Goal: Task Accomplishment & Management: Complete application form

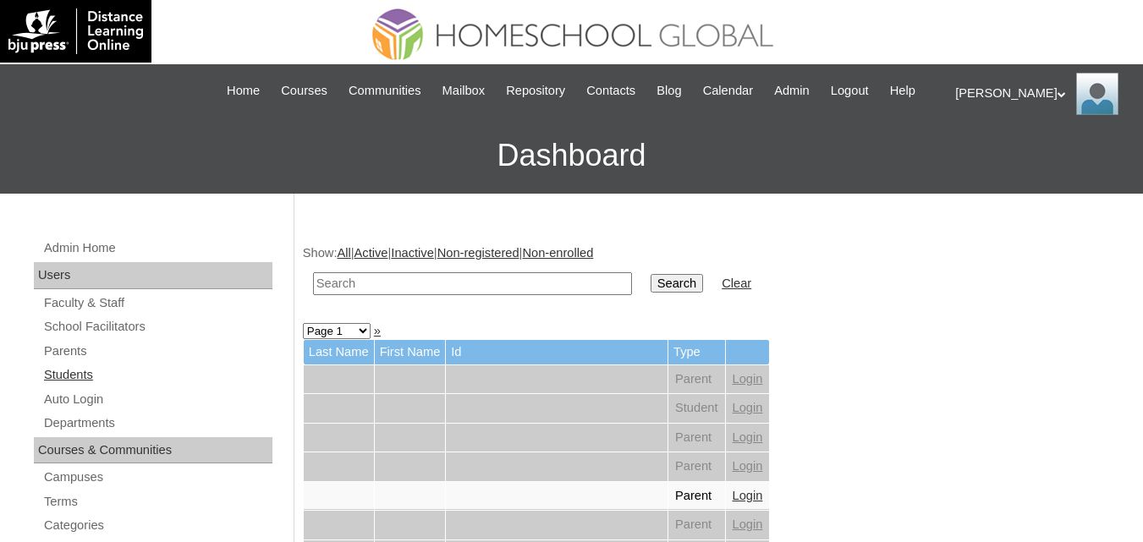
click at [62, 386] on link "Students" at bounding box center [157, 375] width 230 height 21
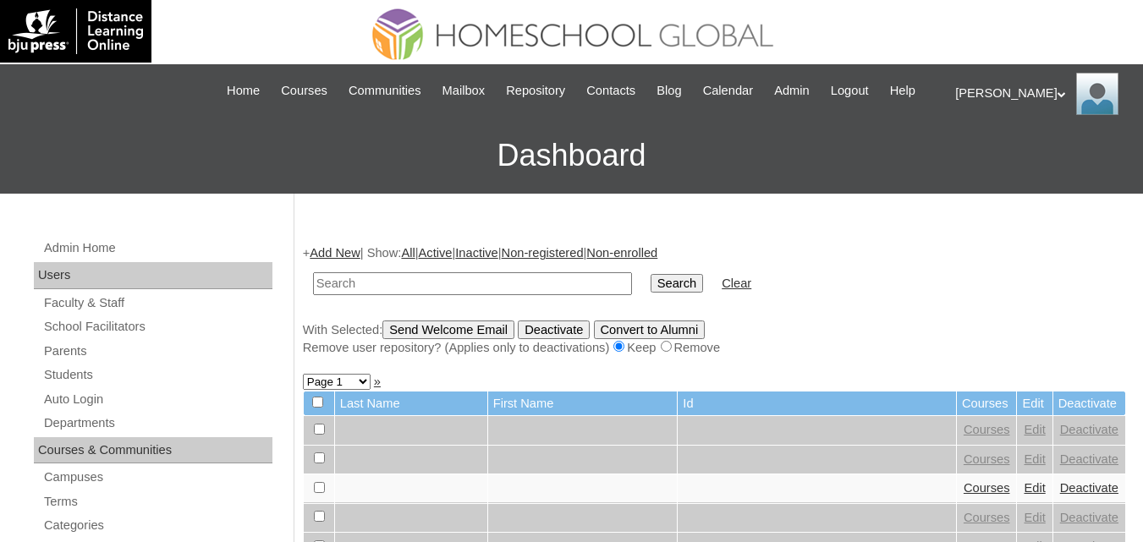
click at [421, 295] on input "text" at bounding box center [472, 283] width 319 height 23
type input "Jessner Anne"
click at [650, 293] on input "Search" at bounding box center [676, 283] width 52 height 19
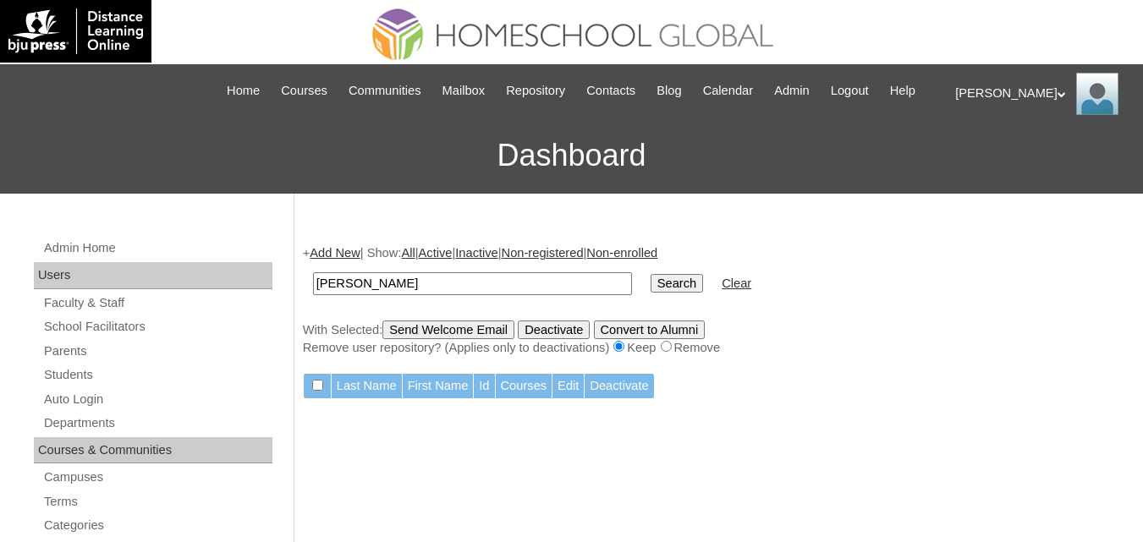
drag, startPoint x: 424, startPoint y: 299, endPoint x: 205, endPoint y: 293, distance: 219.2
paste input "[PERSON_NAME]"
type input "[PERSON_NAME]"
click at [650, 293] on input "Search" at bounding box center [676, 283] width 52 height 19
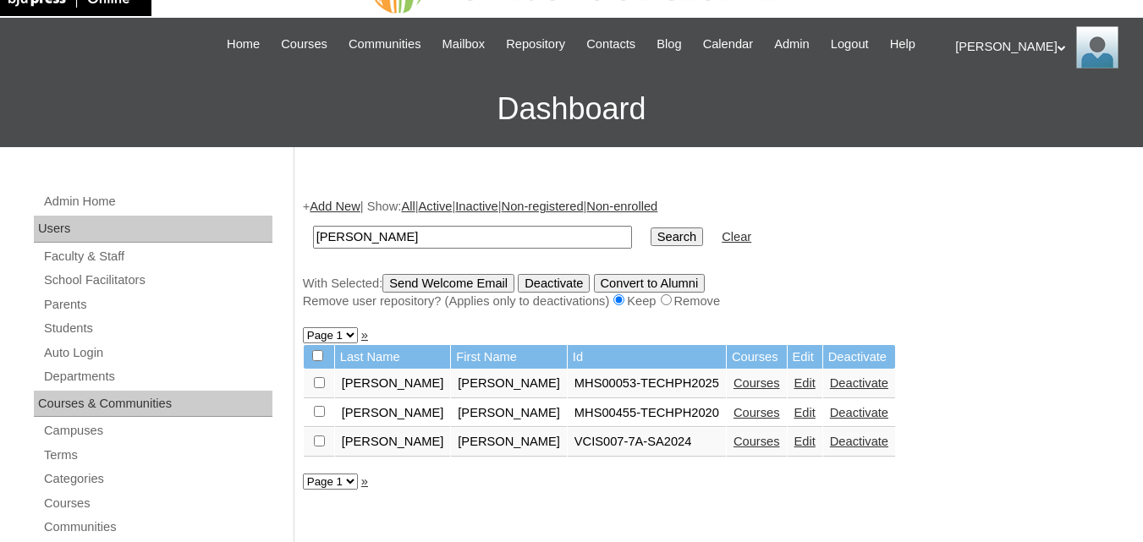
scroll to position [85, 0]
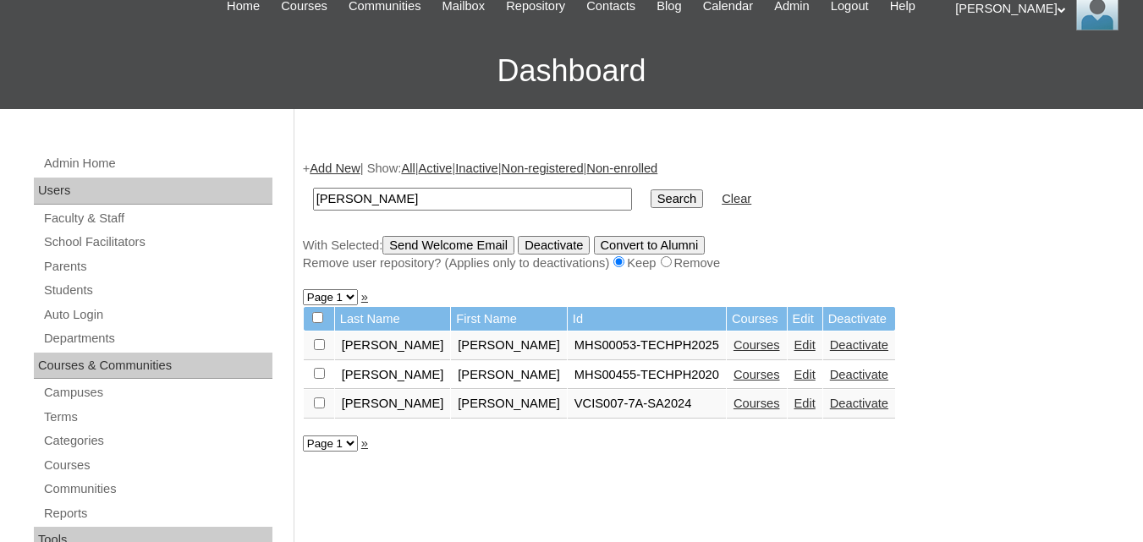
click at [733, 352] on link "Courses" at bounding box center [756, 345] width 47 height 14
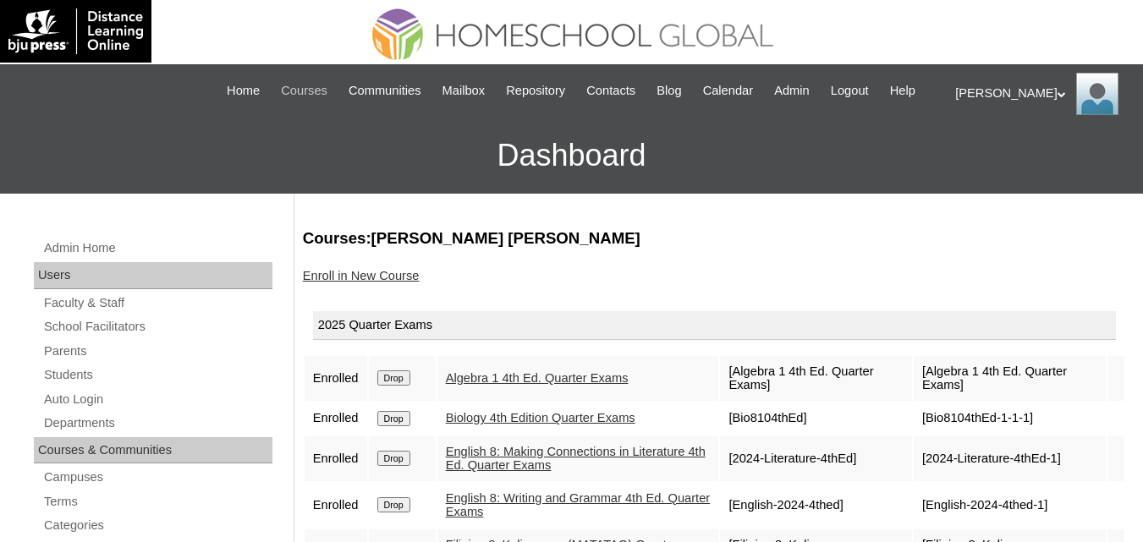
click at [314, 93] on span "Courses" at bounding box center [304, 90] width 47 height 19
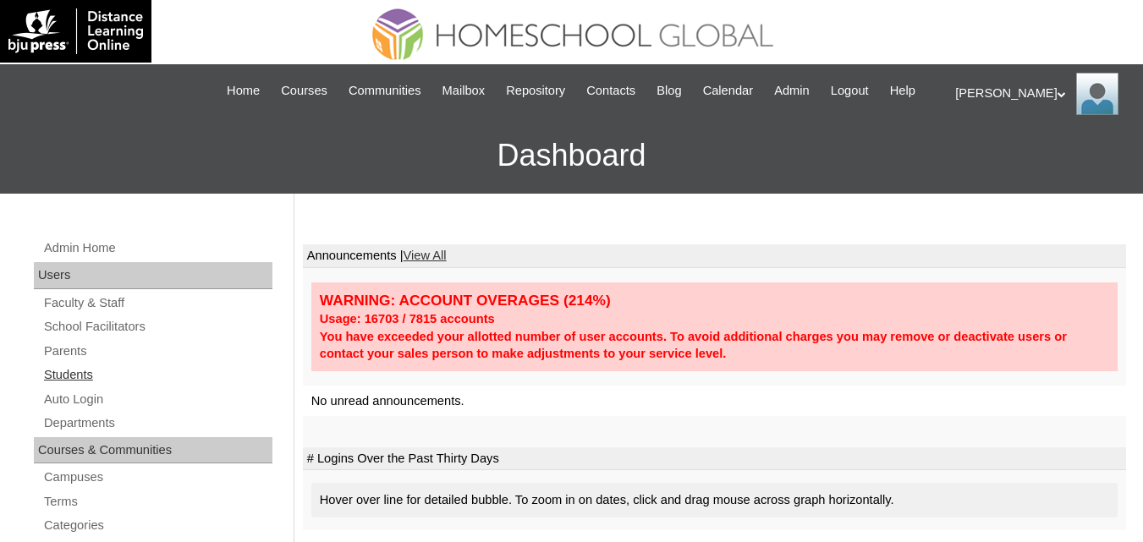
click at [62, 386] on link "Students" at bounding box center [157, 375] width 230 height 21
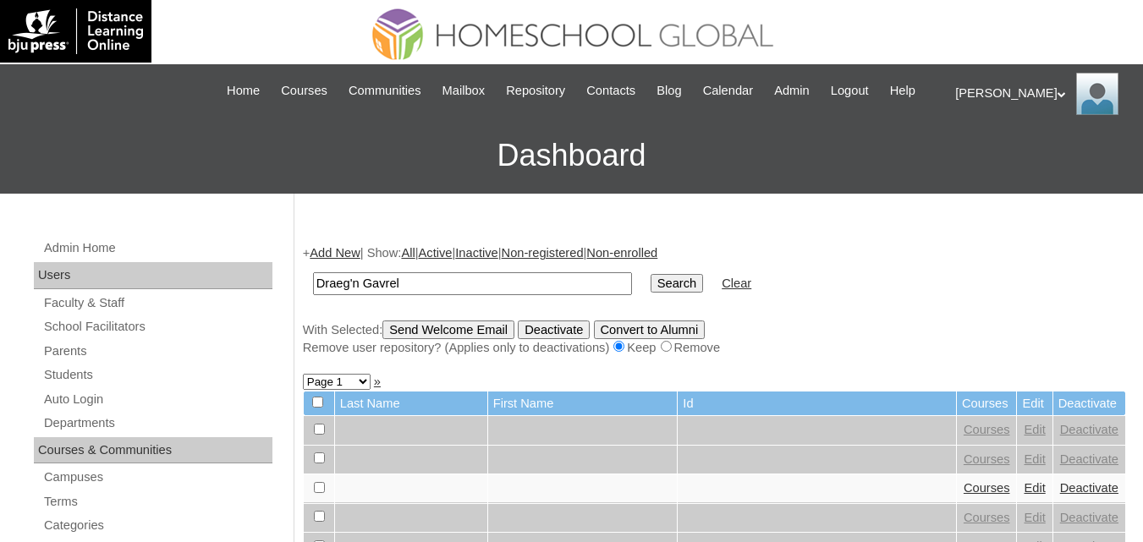
type input "Draeg'n Gavrel"
click at [650, 293] on input "Search" at bounding box center [676, 283] width 52 height 19
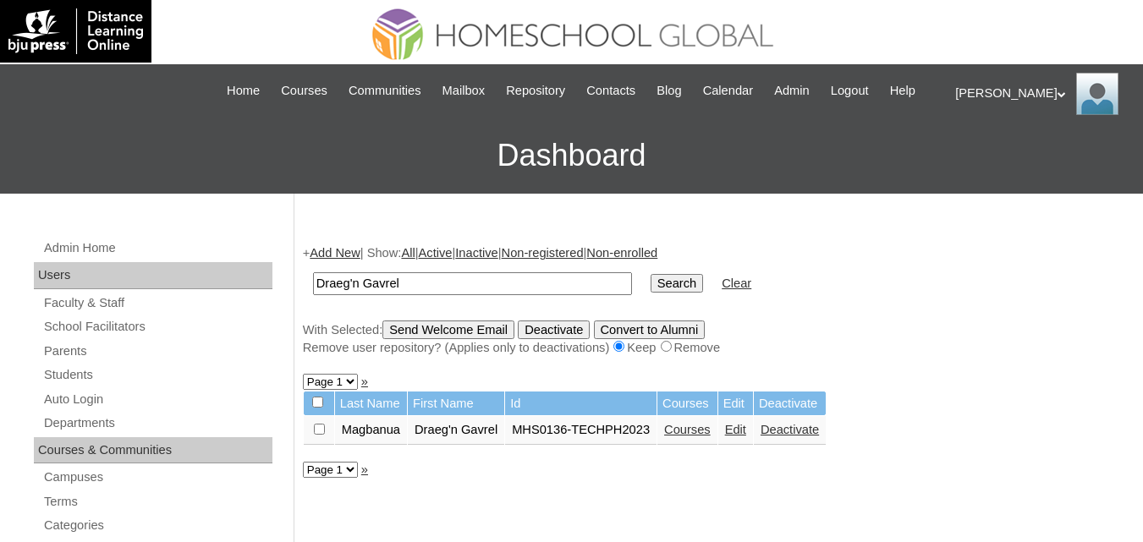
click at [705, 436] on link "Courses" at bounding box center [687, 430] width 47 height 14
click at [696, 436] on link "Courses" at bounding box center [687, 430] width 47 height 14
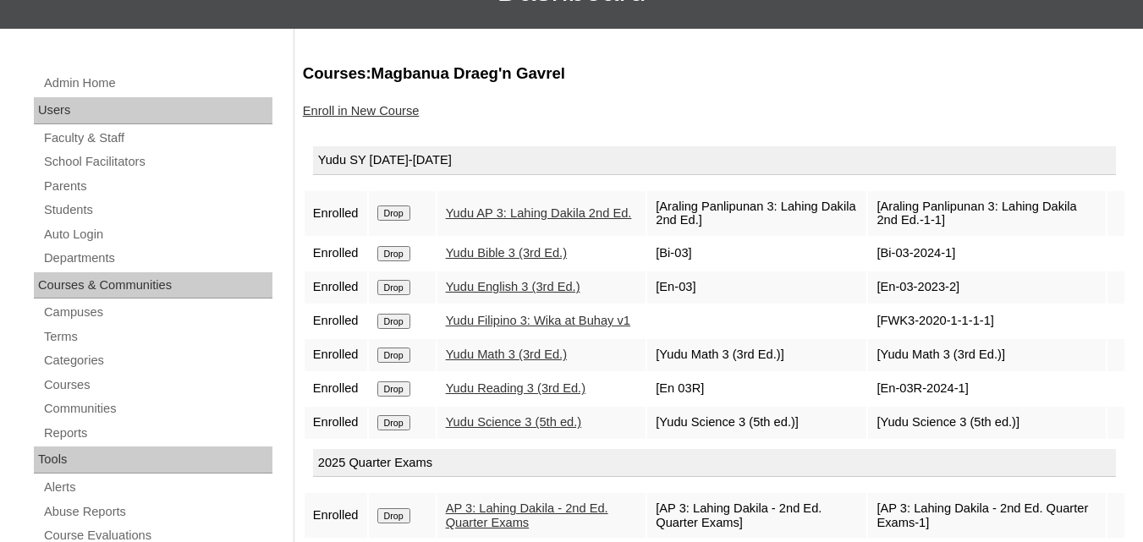
scroll to position [85, 0]
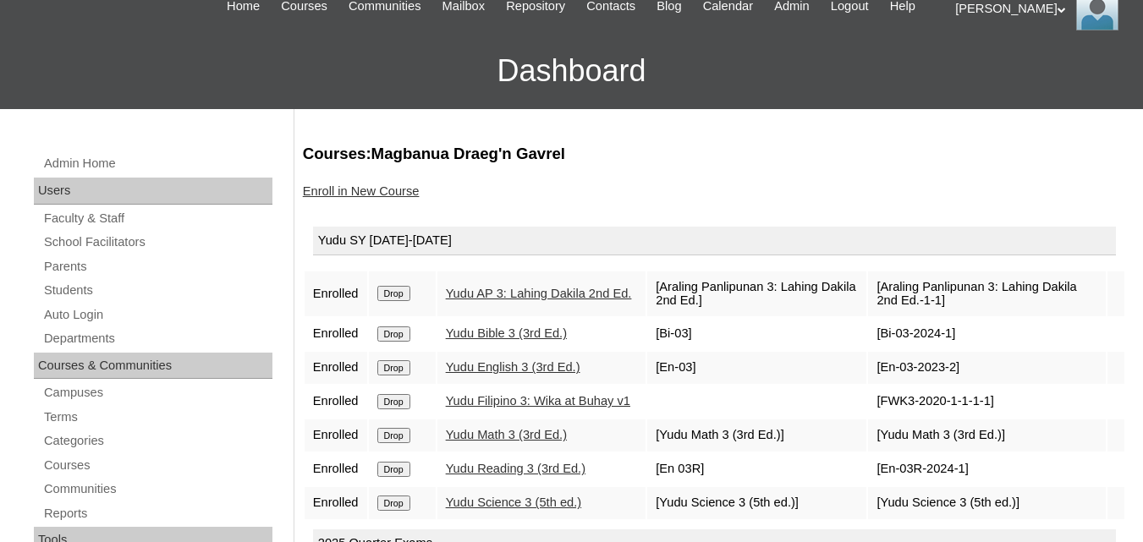
click at [346, 198] on link "Enroll in New Course" at bounding box center [361, 191] width 117 height 14
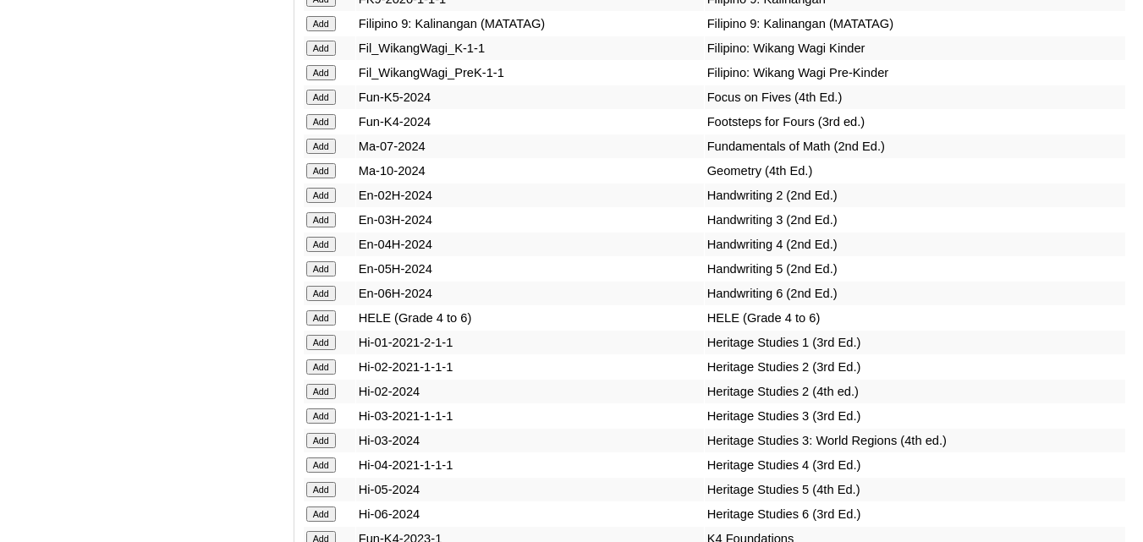
scroll to position [5921, 0]
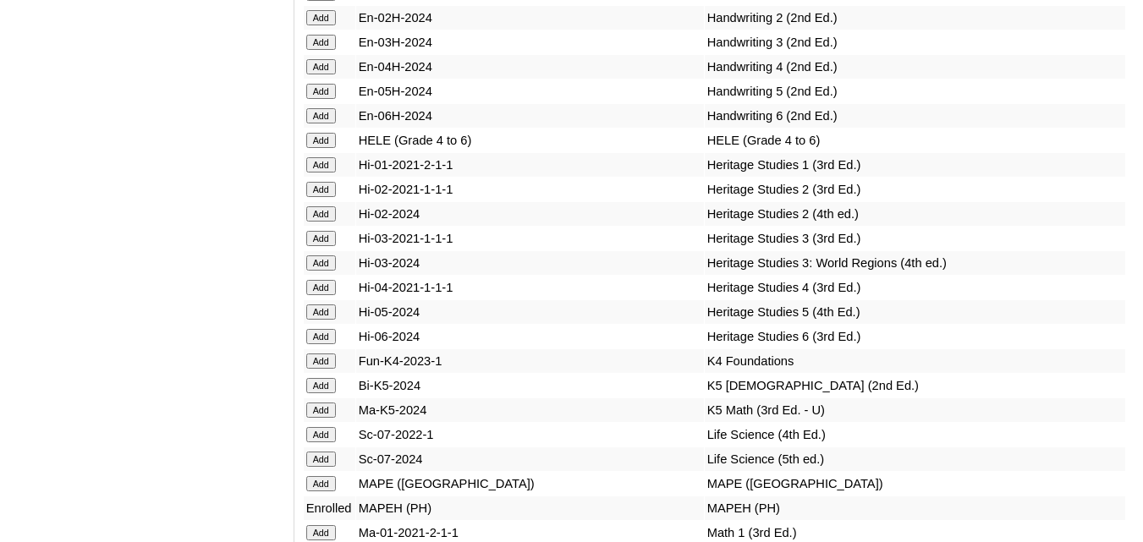
click at [321, 50] on input "Add" at bounding box center [321, 42] width 30 height 15
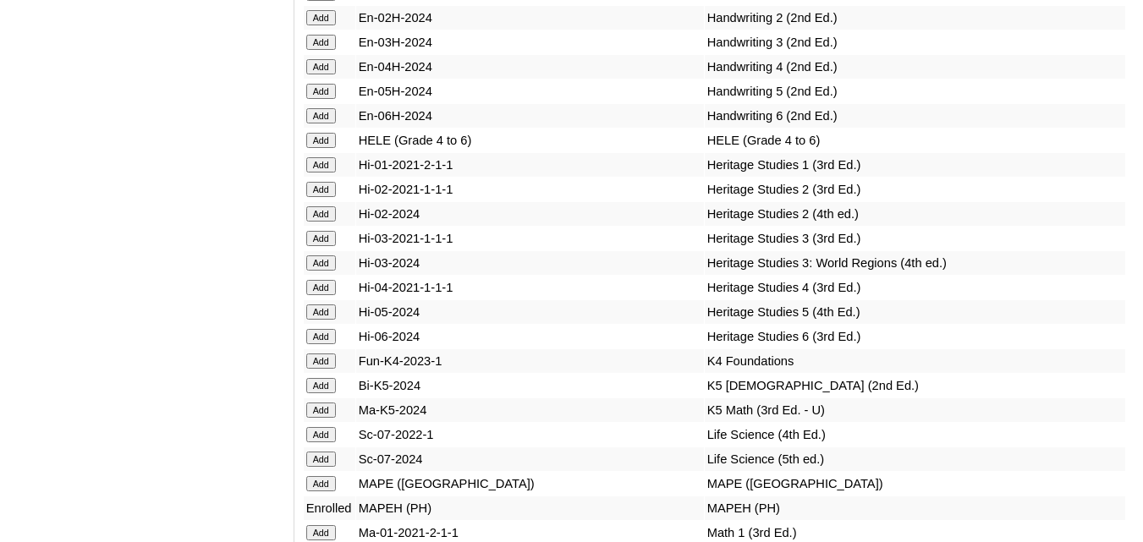
click at [321, 50] on input "Add" at bounding box center [321, 42] width 30 height 15
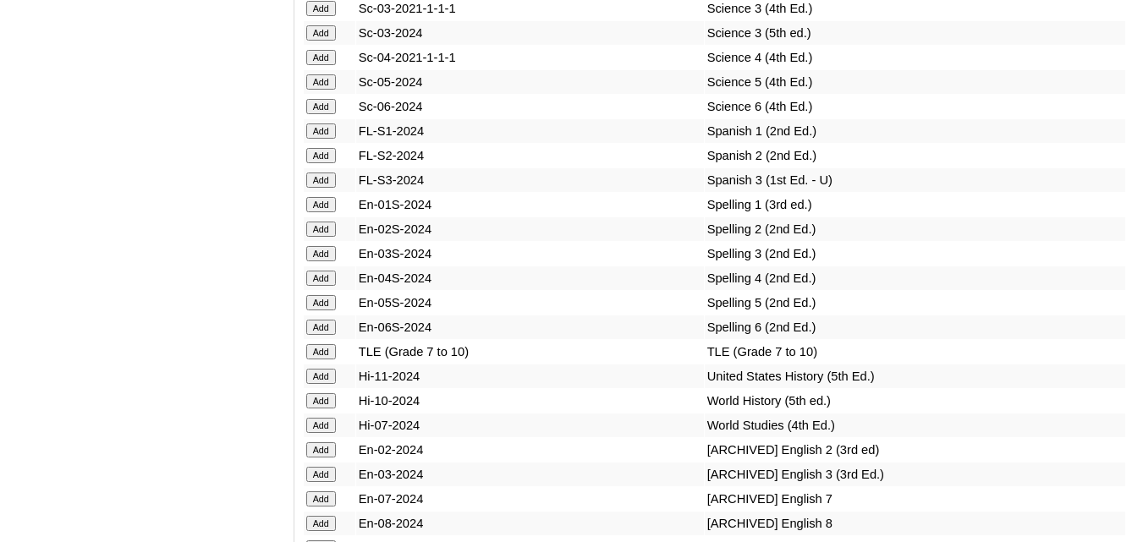
scroll to position [7190, 0]
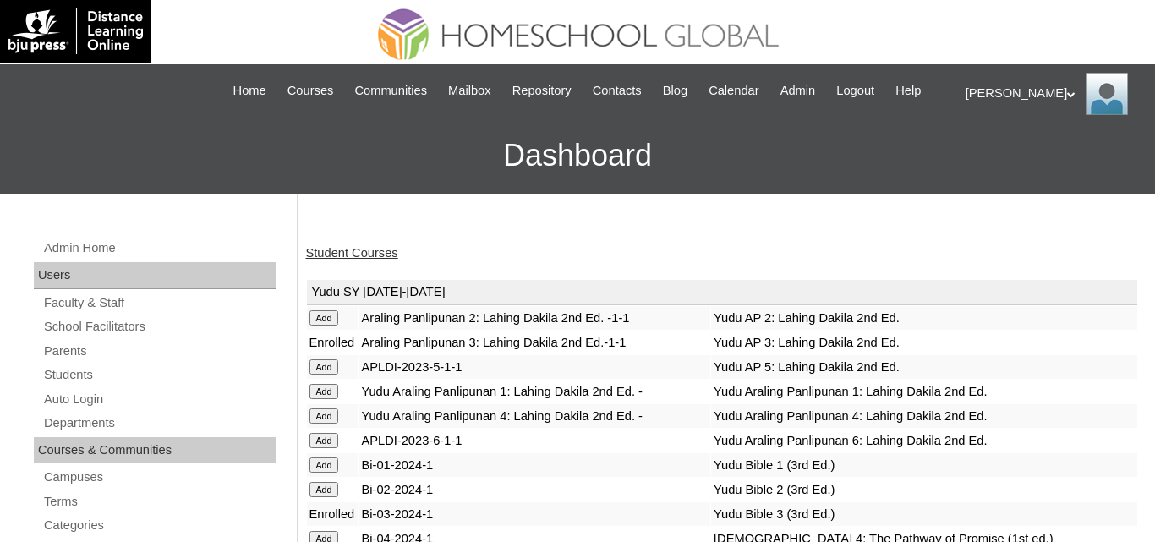
click at [325, 330] on td "Add" at bounding box center [333, 318] width 52 height 24
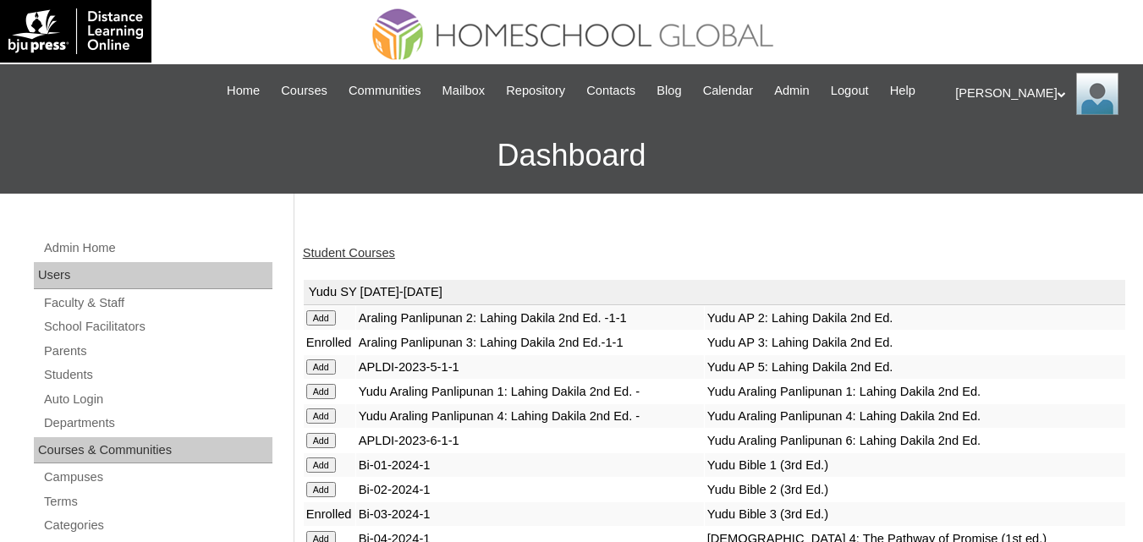
click at [325, 330] on td "Add" at bounding box center [330, 318] width 52 height 24
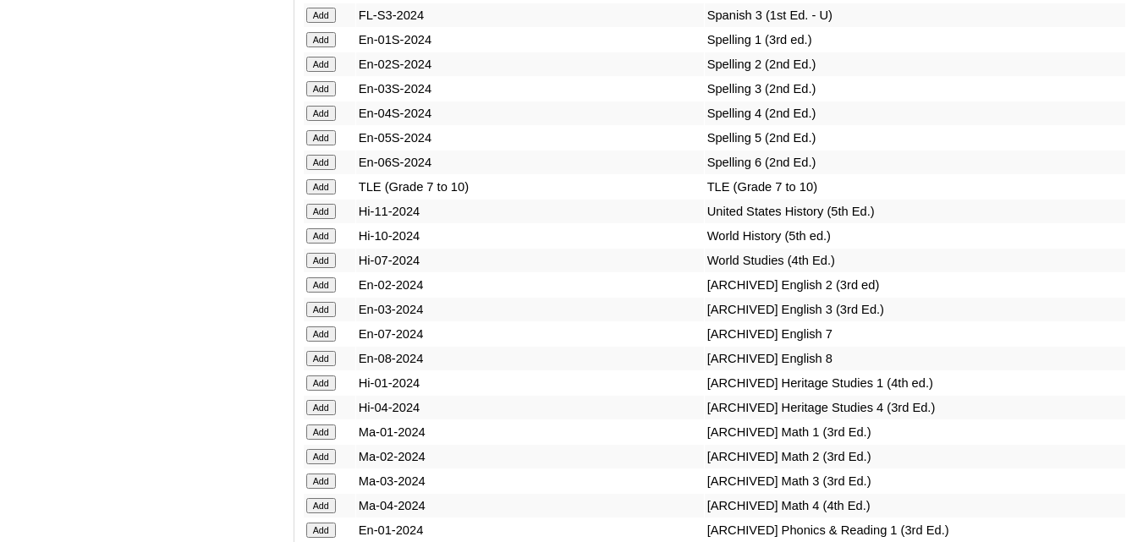
scroll to position [7286, 0]
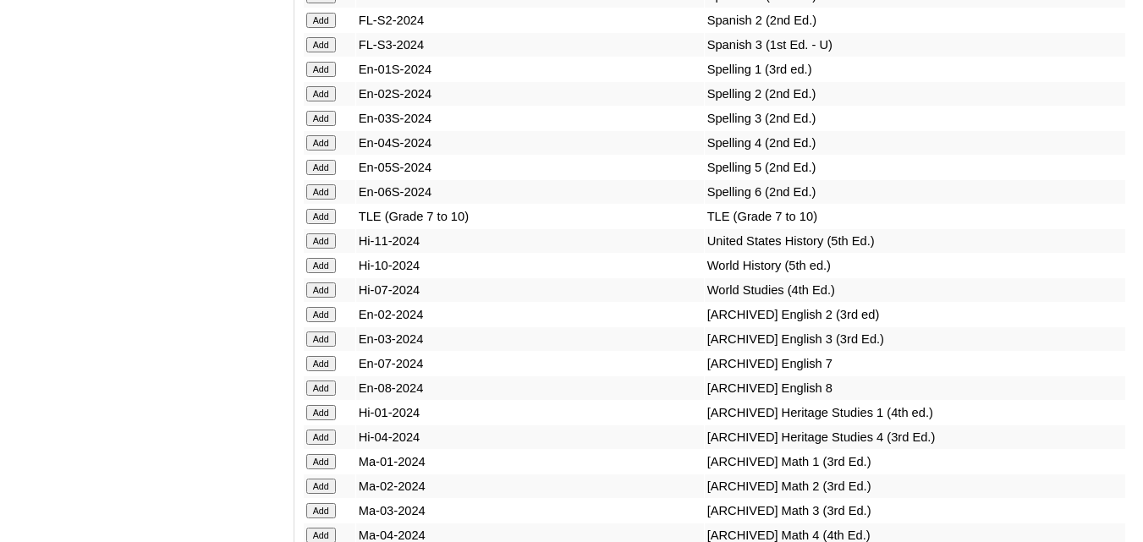
click at [322, 126] on input "Add" at bounding box center [321, 118] width 30 height 15
click at [321, 126] on input "Add" at bounding box center [321, 118] width 30 height 15
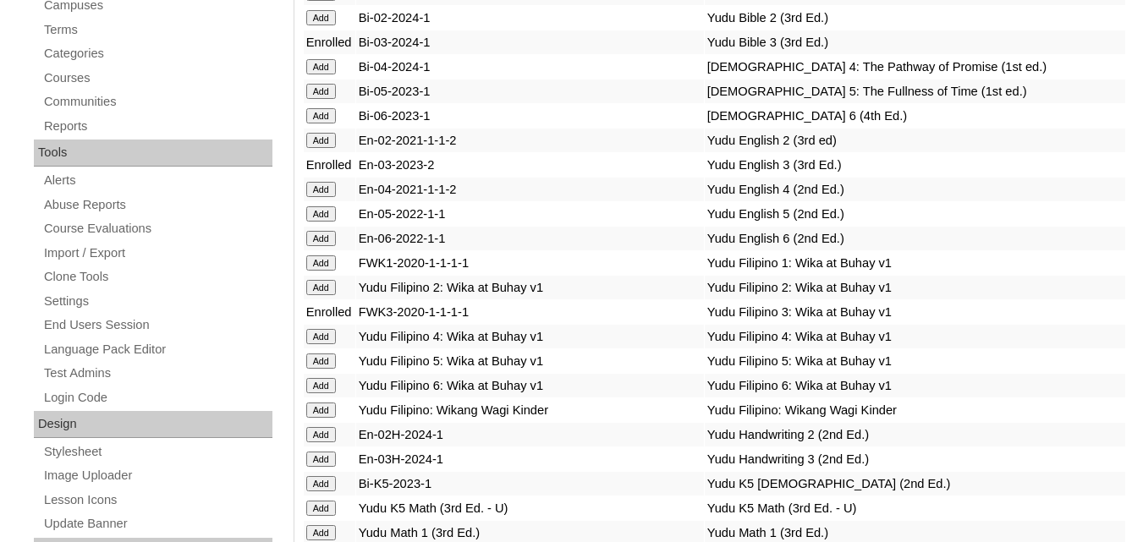
scroll to position [0, 0]
